Goal: Information Seeking & Learning: Compare options

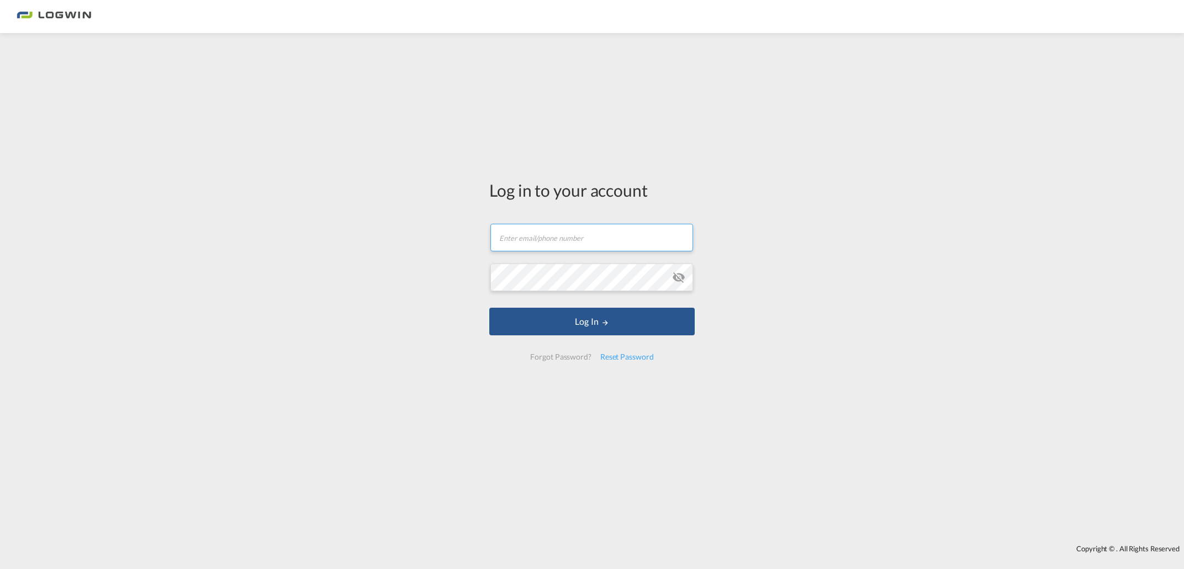
click at [575, 226] on input "text" at bounding box center [591, 238] width 203 height 28
type input "[EMAIL_ADDRESS][PERSON_NAME][DOMAIN_NAME]"
click at [489, 308] on button "Log In" at bounding box center [591, 322] width 205 height 28
